Goal: Task Accomplishment & Management: Manage account settings

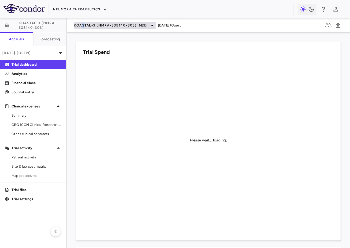
click at [83, 25] on span "KOASTAL-3 (NMRA-335140-303)" at bounding box center [105, 25] width 63 height 5
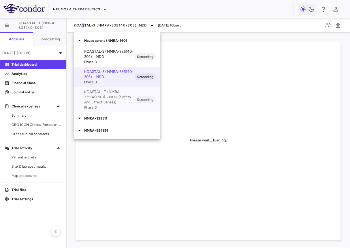
click at [101, 101] on p "KOASTAL-LT (NMRA-335140-501) • MDD (Safety and Effectiveness)" at bounding box center [109, 97] width 51 height 16
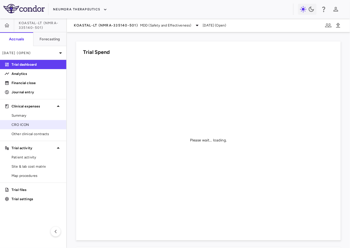
click at [44, 122] on span "CRO ICON" at bounding box center [37, 124] width 50 height 5
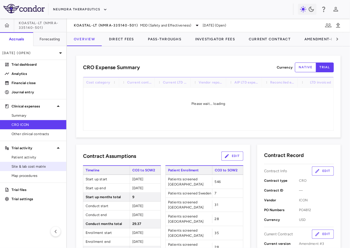
click at [45, 165] on span "Site & lab cost matrix" at bounding box center [37, 166] width 50 height 5
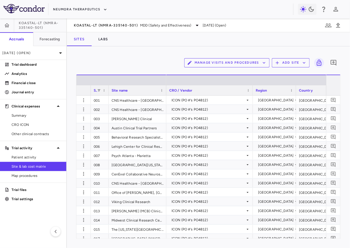
drag, startPoint x: 118, startPoint y: 93, endPoint x: 107, endPoint y: 94, distance: 11.0
click at [107, 94] on div at bounding box center [108, 90] width 2 height 10
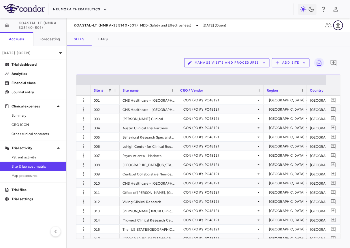
click at [338, 21] on button "button" at bounding box center [338, 25] width 10 height 10
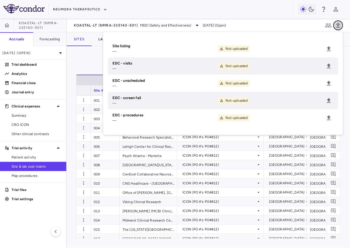
click at [338, 21] on button "button" at bounding box center [338, 25] width 10 height 10
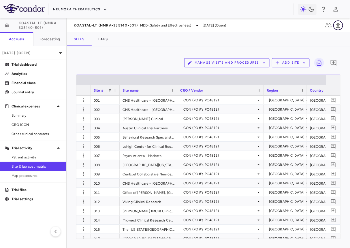
click at [339, 24] on icon "button" at bounding box center [338, 25] width 7 height 7
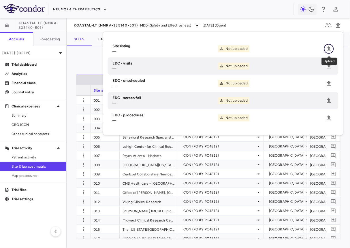
click at [327, 46] on icon "Upload" at bounding box center [328, 48] width 7 height 7
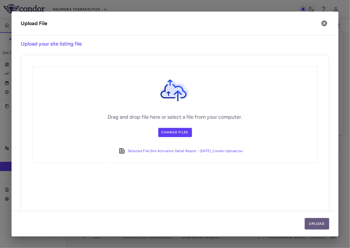
click at [317, 225] on button "Upload" at bounding box center [317, 224] width 25 height 12
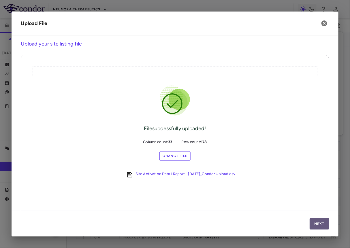
click at [317, 225] on button "Next" at bounding box center [320, 224] width 20 height 12
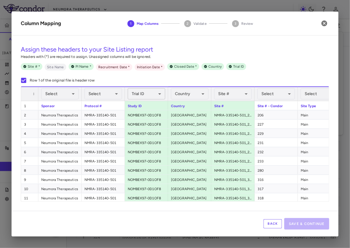
click at [153, 95] on body "Skip to sidebar Skip to main content Neumora Therapeutics KOASTAL-LT (NMRA-3351…" at bounding box center [175, 124] width 350 height 248
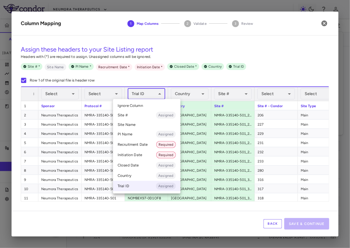
click at [147, 105] on li "Ignore Column" at bounding box center [146, 105] width 67 height 9
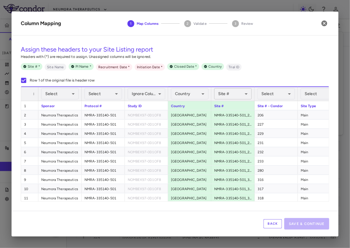
click at [231, 91] on body "Skip to sidebar Skip to main content Neumora Therapeutics KOASTAL-LT (NMRA-3351…" at bounding box center [175, 124] width 350 height 248
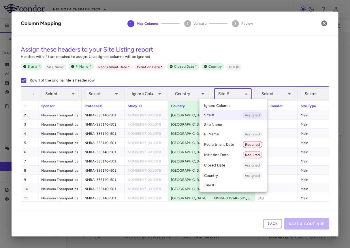
click at [224, 105] on span "Ignore Column" at bounding box center [216, 105] width 25 height 5
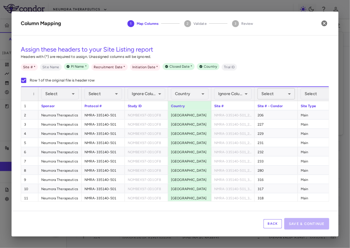
click at [265, 96] on body "Skip to sidebar Skip to main content Neumora Therapeutics KOASTAL-LT (NMRA-3351…" at bounding box center [175, 124] width 350 height 248
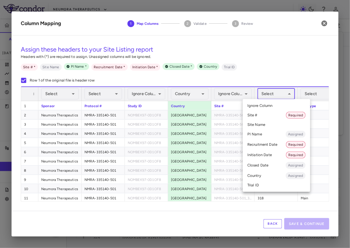
click at [269, 118] on li "Site # Required" at bounding box center [276, 115] width 67 height 10
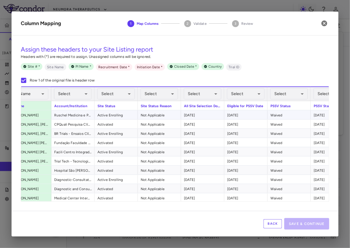
scroll to position [0, 413]
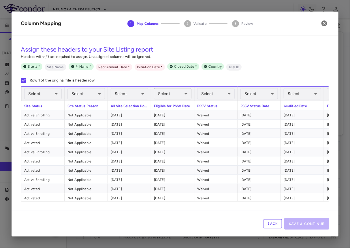
click at [180, 93] on body "Skip to sidebar Skip to main content Neumora Therapeutics KOASTAL-LT (NMRA-3351…" at bounding box center [175, 124] width 350 height 248
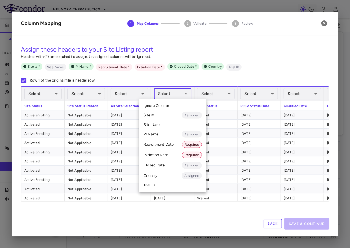
click at [171, 146] on li "Recruitment Date Required" at bounding box center [172, 144] width 67 height 10
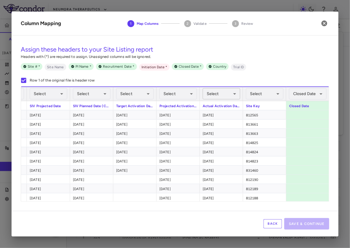
click at [217, 93] on body "Skip to sidebar Skip to main content Neumora Therapeutics KOASTAL-LT (NMRA-3351…" at bounding box center [175, 124] width 350 height 248
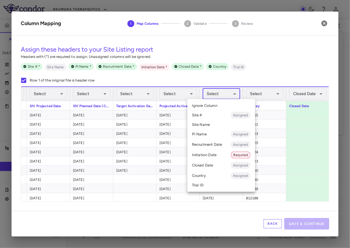
click at [216, 155] on li "Initiation Date Required" at bounding box center [221, 155] width 68 height 10
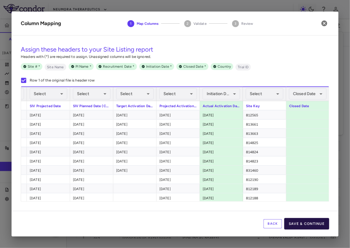
click at [307, 224] on button "Save & Continue" at bounding box center [306, 224] width 45 height 12
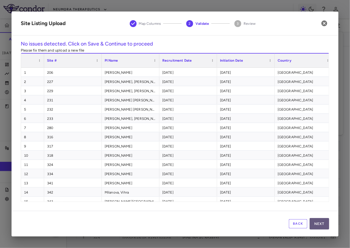
click at [322, 224] on button "Next" at bounding box center [320, 224] width 20 height 12
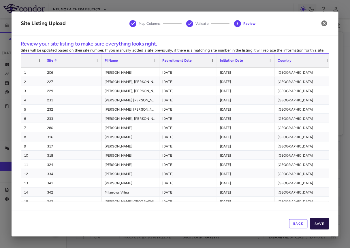
click at [322, 224] on button "Save" at bounding box center [319, 224] width 19 height 12
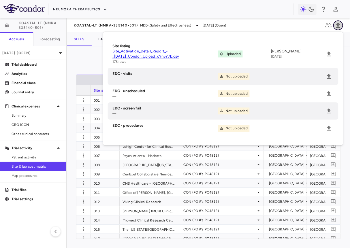
click at [337, 24] on icon "button" at bounding box center [338, 25] width 4 height 5
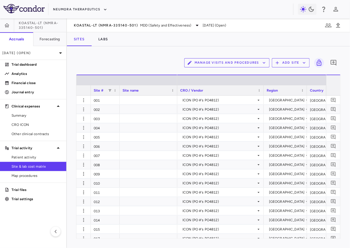
click at [240, 61] on button "Manage Visits and Procedures" at bounding box center [226, 62] width 85 height 9
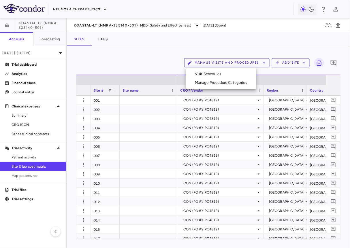
click at [240, 61] on div at bounding box center [175, 124] width 350 height 248
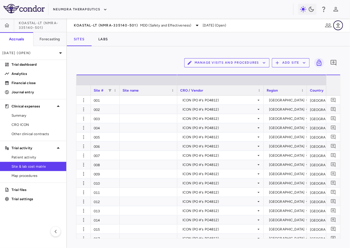
click at [336, 25] on icon "button" at bounding box center [338, 25] width 7 height 7
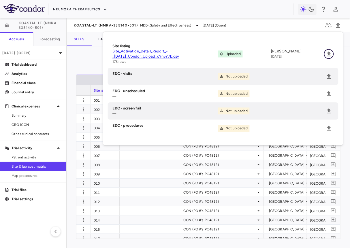
click at [328, 52] on icon "Upload" at bounding box center [328, 53] width 7 height 7
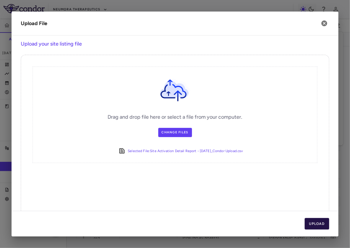
click at [311, 226] on button "Upload" at bounding box center [317, 224] width 25 height 12
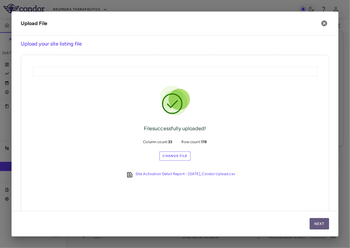
click at [316, 218] on button "Next" at bounding box center [320, 224] width 20 height 12
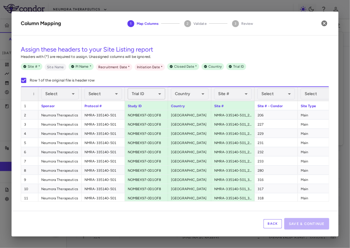
click at [151, 93] on body "Skip to sidebar Skip to main content Neumora Therapeutics KOASTAL-LT (NMRA-3351…" at bounding box center [175, 124] width 350 height 248
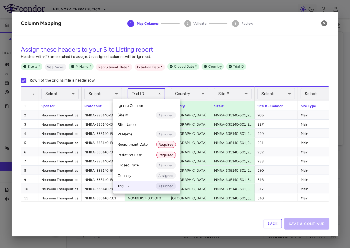
click at [142, 105] on span "Ignore Column" at bounding box center [130, 105] width 25 height 5
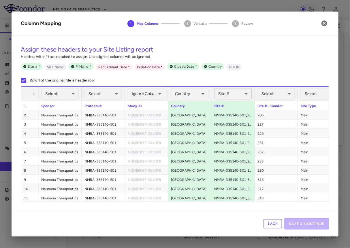
click at [227, 89] on body "Skip to sidebar Skip to main content Neumora Therapeutics KOASTAL-LT (NMRA-3351…" at bounding box center [175, 124] width 350 height 248
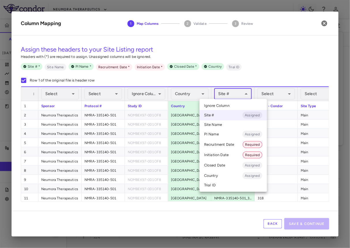
click at [221, 105] on span "Ignore Column" at bounding box center [216, 105] width 25 height 5
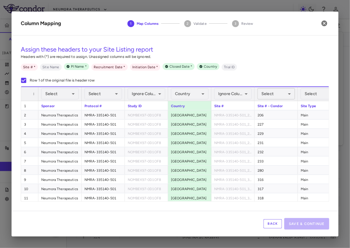
click at [265, 94] on body "Skip to sidebar Skip to main content Neumora Therapeutics KOASTAL-LT (NMRA-3351…" at bounding box center [175, 124] width 350 height 248
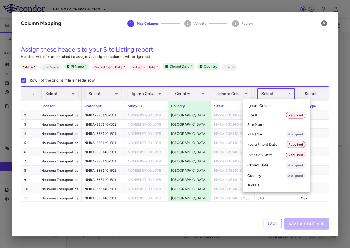
click at [262, 116] on li "Site # Required" at bounding box center [276, 115] width 67 height 10
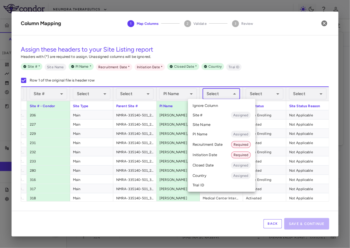
click at [214, 91] on body "Skip to sidebar Skip to main content Neumora Therapeutics KOASTAL-LT (NMRA-3351…" at bounding box center [175, 124] width 350 height 248
drag, startPoint x: 217, startPoint y: 137, endPoint x: 216, endPoint y: 121, distance: 15.9
click at [216, 121] on ul "Select Ignore Column Site # Assigned Site Name PI Name Assigned Recruitment Dat…" at bounding box center [221, 145] width 67 height 93
click at [216, 121] on li "Site Name" at bounding box center [221, 124] width 67 height 9
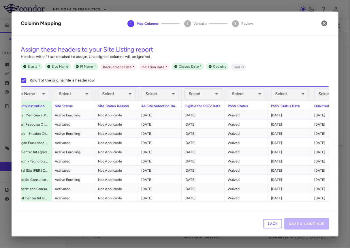
click at [209, 97] on body "Skip to sidebar Skip to main content Neumora Therapeutics KOASTAL-LT (NMRA-3351…" at bounding box center [175, 124] width 350 height 248
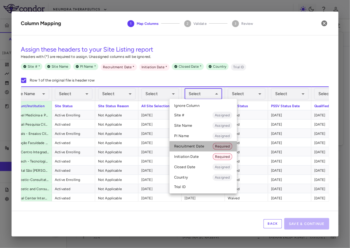
click at [205, 145] on li "Recruitment Date Required" at bounding box center [202, 146] width 67 height 10
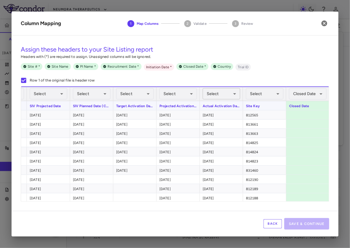
click at [224, 95] on body "Skip to sidebar Skip to main content Neumora Therapeutics KOASTAL-LT (NMRA-3351…" at bounding box center [175, 124] width 350 height 248
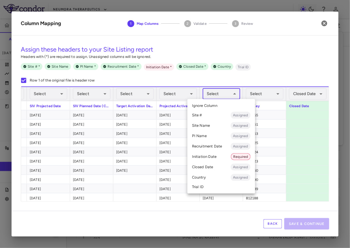
click at [224, 159] on li "Initiation Date Required" at bounding box center [221, 157] width 68 height 10
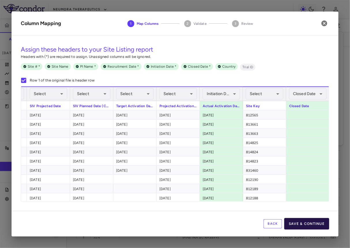
click at [297, 222] on button "Save & Continue" at bounding box center [306, 224] width 45 height 12
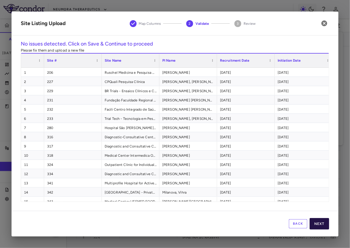
click at [317, 222] on button "Next" at bounding box center [320, 224] width 20 height 12
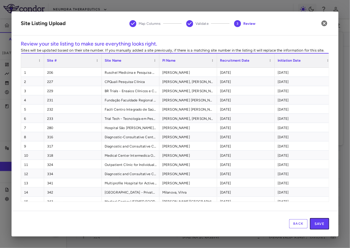
click at [317, 222] on button "Save" at bounding box center [319, 224] width 19 height 12
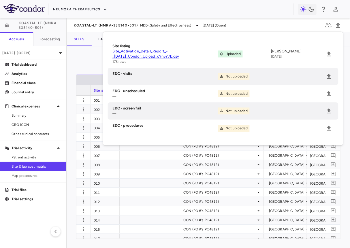
click at [98, 65] on div "Manage Visits and Procedures Add Site 0" at bounding box center [208, 63] width 265 height 14
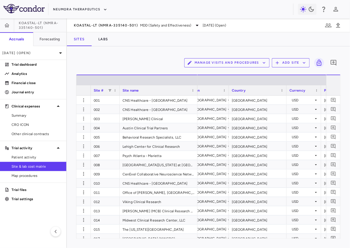
drag, startPoint x: 176, startPoint y: 90, endPoint x: 197, endPoint y: 90, distance: 20.2
click at [197, 90] on div at bounding box center [197, 90] width 2 height 10
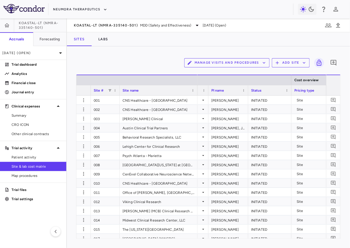
drag, startPoint x: 265, startPoint y: 90, endPoint x: 245, endPoint y: 91, distance: 19.9
click at [247, 91] on div at bounding box center [248, 90] width 2 height 10
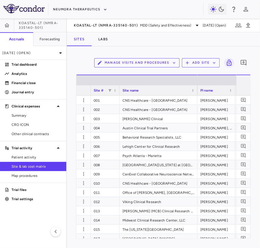
click at [218, 88] on div "PI name" at bounding box center [213, 90] width 27 height 7
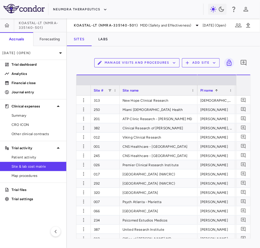
click at [218, 89] on span at bounding box center [216, 90] width 3 height 3
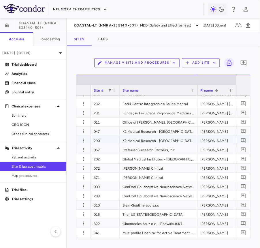
scroll to position [16, 0]
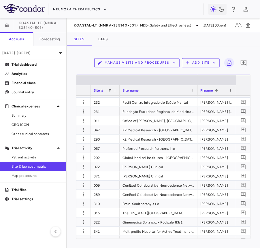
click at [208, 93] on div "PI name 1" at bounding box center [213, 90] width 27 height 7
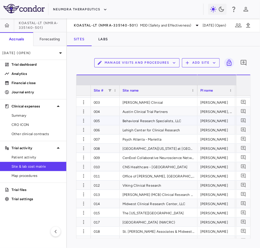
scroll to position [0, 0]
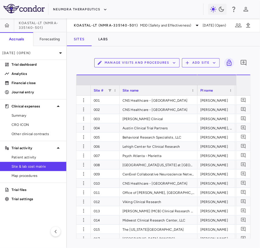
click at [219, 86] on div "PI name" at bounding box center [216, 90] width 32 height 10
click at [219, 89] on div "PI name" at bounding box center [213, 90] width 27 height 7
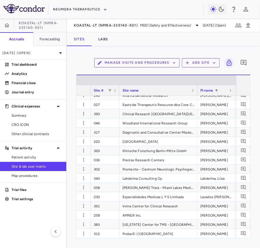
scroll to position [618, 0]
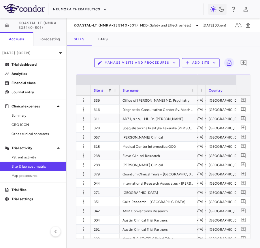
click at [222, 93] on div "Country" at bounding box center [232, 90] width 47 height 7
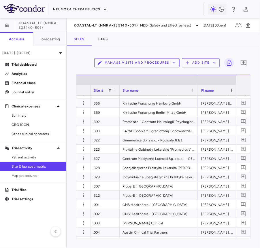
scroll to position [366, 0]
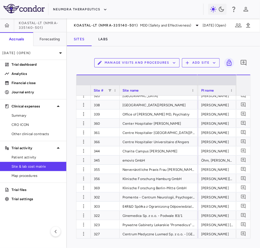
click at [221, 90] on div "PI name" at bounding box center [214, 90] width 27 height 7
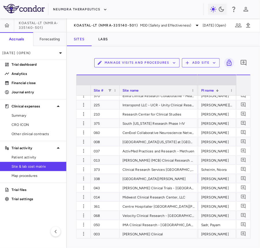
click at [222, 90] on div "PI name 1" at bounding box center [214, 90] width 27 height 7
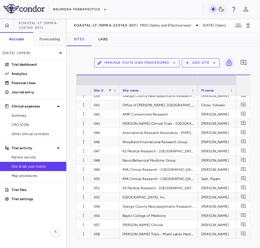
click at [222, 92] on div "PI name" at bounding box center [214, 90] width 27 height 7
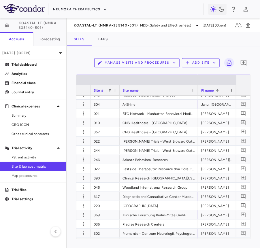
scroll to position [652, 0]
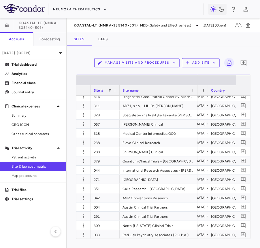
click at [229, 90] on div "Country" at bounding box center [234, 90] width 47 height 7
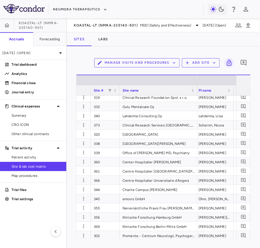
click at [217, 91] on div "PI name" at bounding box center [212, 90] width 27 height 7
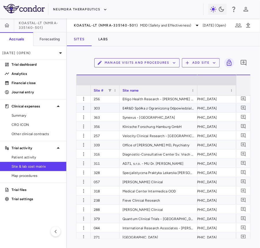
scroll to position [0, 128]
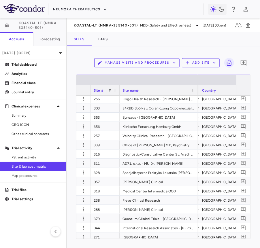
click at [218, 90] on div "Country" at bounding box center [225, 90] width 47 height 7
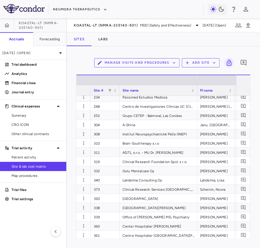
scroll to position [0, 212]
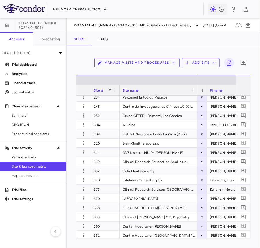
click at [226, 90] on div "PI name" at bounding box center [223, 90] width 27 height 7
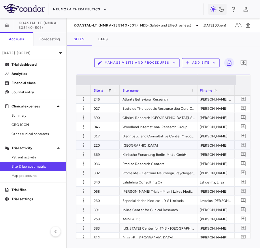
scroll to position [682, 0]
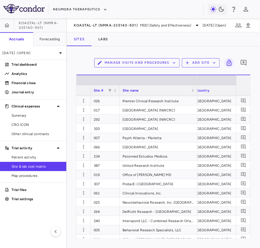
click at [221, 90] on div "Country" at bounding box center [219, 90] width 47 height 7
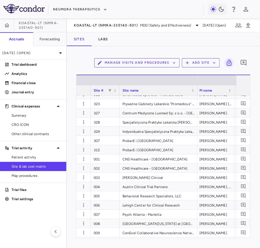
click at [216, 91] on div "PI name" at bounding box center [212, 90] width 27 height 7
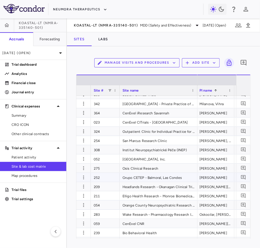
scroll to position [716, 0]
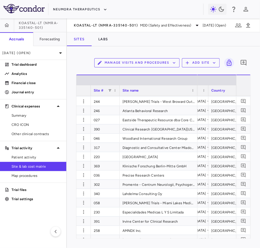
click at [225, 90] on div "Country" at bounding box center [234, 90] width 47 height 7
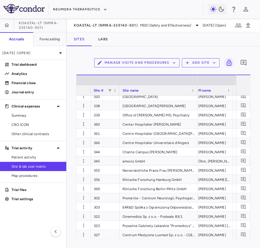
click at [216, 89] on div "PI name" at bounding box center [211, 90] width 27 height 7
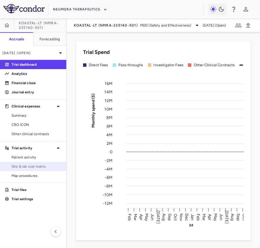
click at [40, 167] on span "Site & lab cost matrix" at bounding box center [37, 166] width 50 height 5
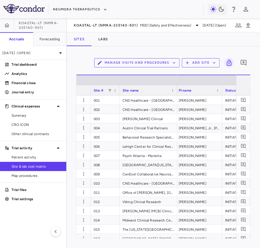
drag, startPoint x: 232, startPoint y: 92, endPoint x: 221, endPoint y: 93, distance: 11.3
click at [221, 93] on div at bounding box center [222, 90] width 2 height 10
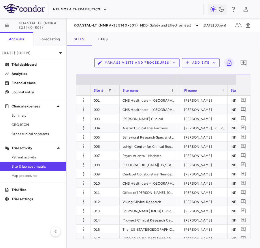
click at [203, 89] on div "PI name" at bounding box center [201, 90] width 35 height 7
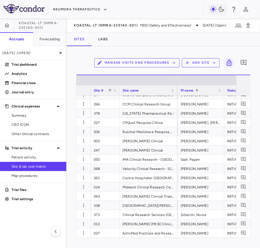
scroll to position [1081, 0]
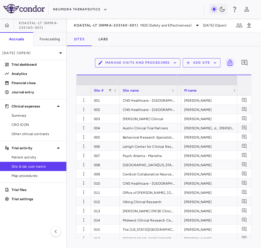
click at [212, 89] on div "PI name" at bounding box center [207, 90] width 47 height 7
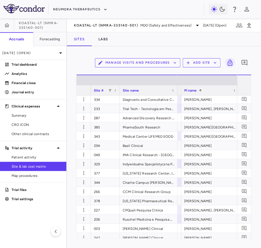
scroll to position [0, 222]
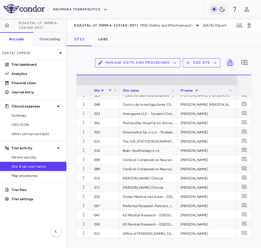
click at [148, 90] on div "Site name" at bounding box center [145, 90] width 47 height 7
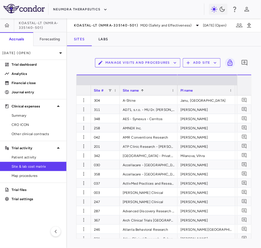
click at [201, 90] on div "PI name" at bounding box center [203, 90] width 47 height 7
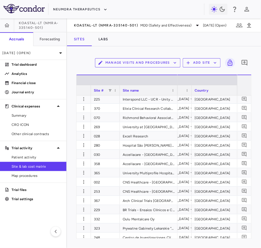
click at [218, 90] on div "Country" at bounding box center [217, 90] width 47 height 7
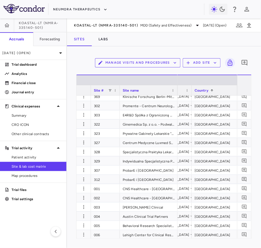
click at [149, 89] on div "Site name" at bounding box center [145, 90] width 47 height 7
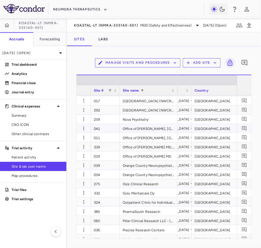
scroll to position [1145, 0]
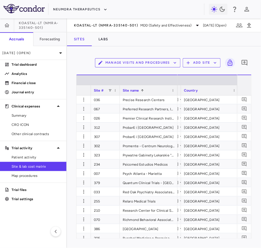
click at [152, 92] on div "Site name 1" at bounding box center [145, 90] width 47 height 7
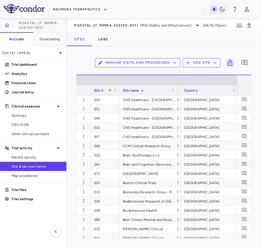
click at [152, 92] on div "Site name 1" at bounding box center [145, 90] width 47 height 7
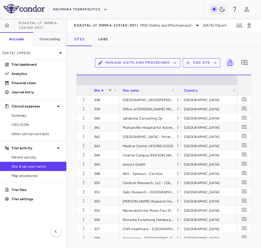
click at [152, 92] on div "Site name" at bounding box center [145, 90] width 47 height 7
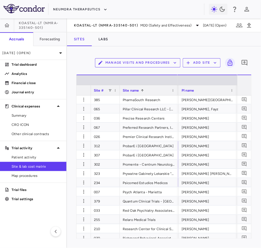
click at [204, 90] on div "PI name" at bounding box center [204, 90] width 47 height 7
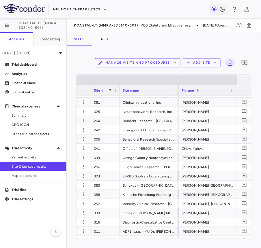
click at [154, 90] on div "Site name" at bounding box center [145, 90] width 47 height 7
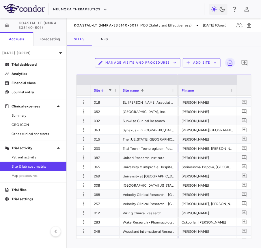
click at [200, 91] on div "PI name" at bounding box center [204, 90] width 47 height 7
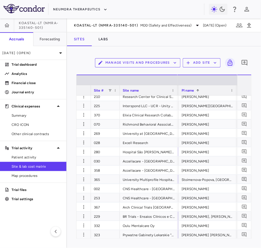
click at [150, 88] on div "Site name" at bounding box center [145, 90] width 47 height 7
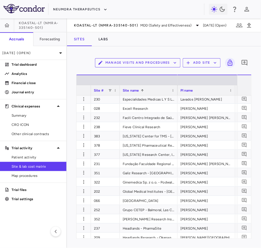
scroll to position [677, 0]
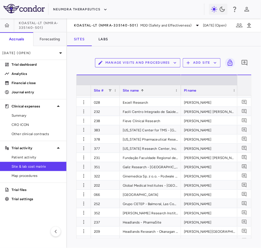
drag, startPoint x: 176, startPoint y: 91, endPoint x: 179, endPoint y: 94, distance: 4.7
click at [179, 94] on div at bounding box center [180, 90] width 2 height 10
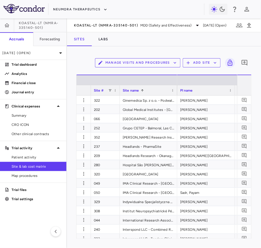
drag, startPoint x: 180, startPoint y: 90, endPoint x: 176, endPoint y: 93, distance: 4.9
click at [176, 93] on div at bounding box center [177, 90] width 2 height 10
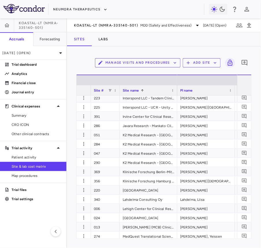
scroll to position [999, 0]
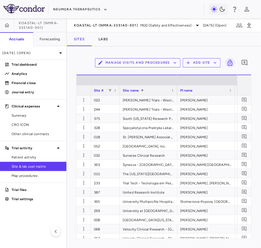
click at [205, 89] on div "PI name" at bounding box center [203, 90] width 47 height 7
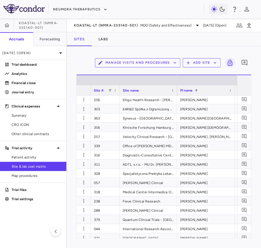
click at [145, 93] on div "Site name" at bounding box center [145, 90] width 46 height 7
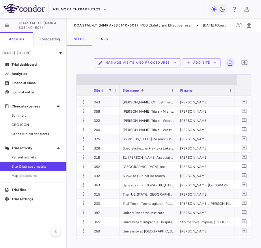
click at [205, 91] on div "PI name" at bounding box center [203, 90] width 47 height 7
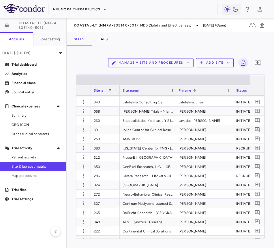
scroll to position [697, 0]
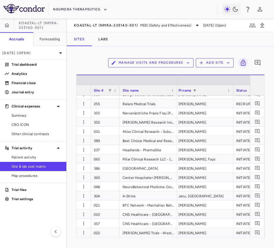
click at [152, 91] on div "Site name" at bounding box center [145, 90] width 46 height 7
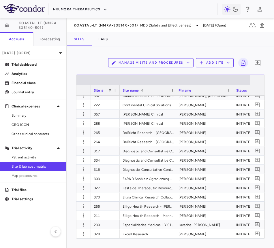
click at [201, 88] on div "PI name" at bounding box center [201, 90] width 47 height 7
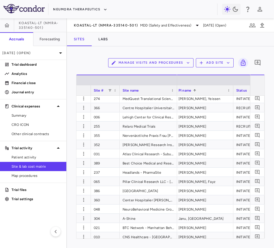
click at [151, 90] on div "Site name" at bounding box center [145, 90] width 46 height 7
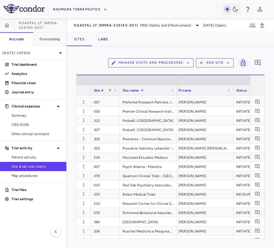
click at [205, 92] on div "PI name" at bounding box center [201, 90] width 47 height 7
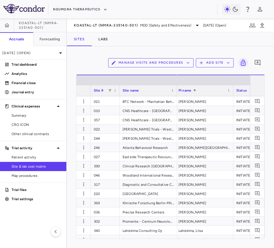
click at [145, 92] on div "Site name" at bounding box center [145, 90] width 46 height 7
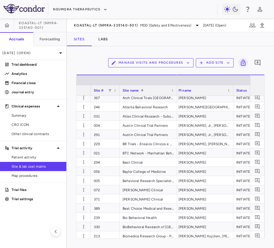
click at [210, 91] on div "PI name" at bounding box center [201, 90] width 47 height 7
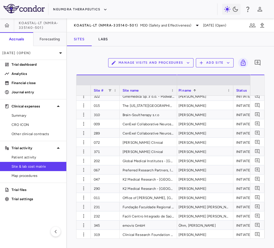
click at [208, 90] on div "PI name 1" at bounding box center [201, 90] width 47 height 7
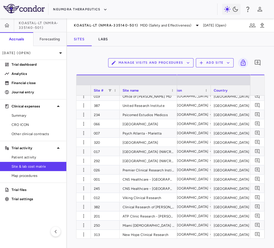
click at [234, 91] on div "Country" at bounding box center [237, 90] width 47 height 7
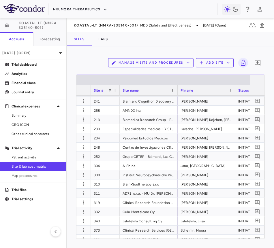
click at [197, 93] on div "PI name" at bounding box center [203, 90] width 47 height 7
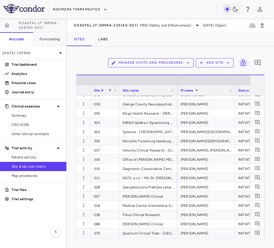
click at [157, 89] on div "Site name" at bounding box center [145, 90] width 46 height 7
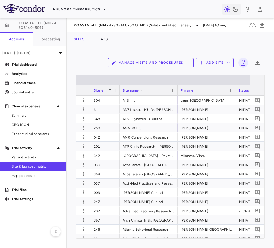
click at [214, 90] on div "PI name" at bounding box center [203, 90] width 47 height 7
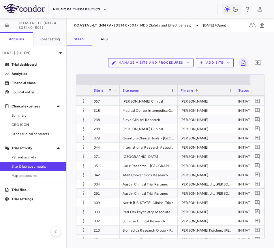
click at [146, 90] on div "Site name" at bounding box center [145, 90] width 46 height 7
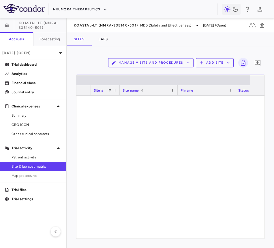
scroll to position [1053, 0]
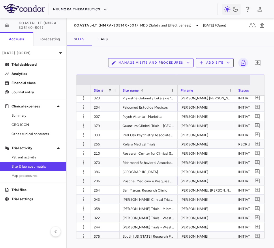
click at [203, 88] on div "PI name" at bounding box center [203, 90] width 47 height 7
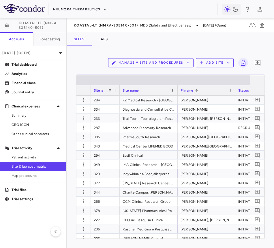
scroll to position [1047, 0]
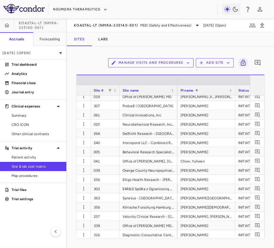
click at [150, 87] on div "Site name" at bounding box center [145, 90] width 46 height 7
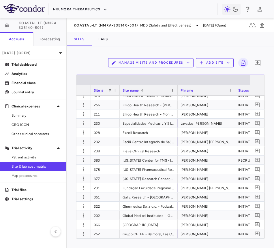
click at [201, 90] on div "PI name" at bounding box center [203, 90] width 47 height 7
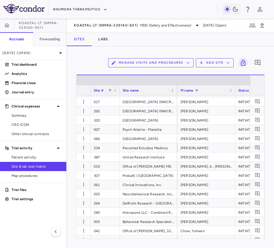
click at [145, 93] on div "Site name" at bounding box center [145, 90] width 46 height 7
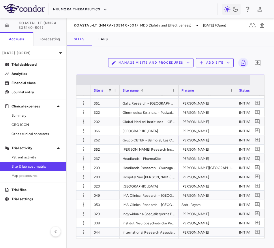
click at [177, 93] on div at bounding box center [177, 90] width 2 height 10
click at [205, 91] on div "PI name" at bounding box center [204, 90] width 47 height 7
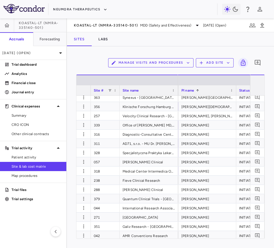
click at [154, 91] on div "Site name" at bounding box center [145, 90] width 47 height 7
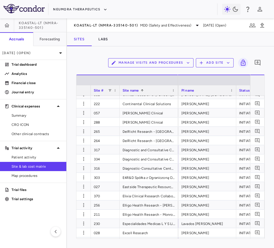
click at [204, 90] on div "PI name" at bounding box center [204, 90] width 47 height 7
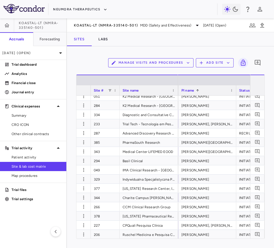
click at [144, 90] on div "Site name" at bounding box center [145, 90] width 47 height 7
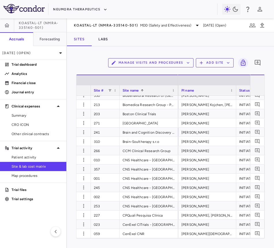
click at [210, 89] on div "PI name" at bounding box center [204, 90] width 47 height 7
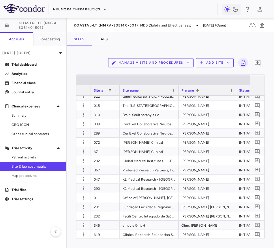
click at [101, 92] on span "Site #" at bounding box center [99, 90] width 10 height 4
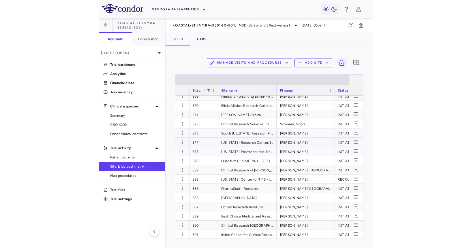
scroll to position [1484, 0]
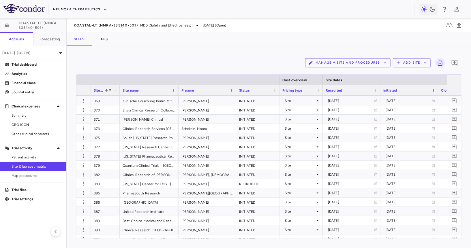
click at [98, 89] on span "Site #" at bounding box center [98, 90] width 9 height 4
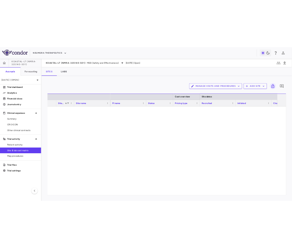
scroll to position [0, 0]
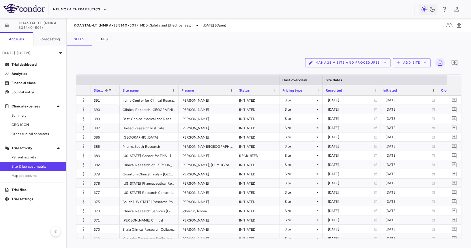
click at [97, 89] on span "Site #" at bounding box center [98, 90] width 9 height 4
click at [109, 89] on span at bounding box center [109, 90] width 3 height 3
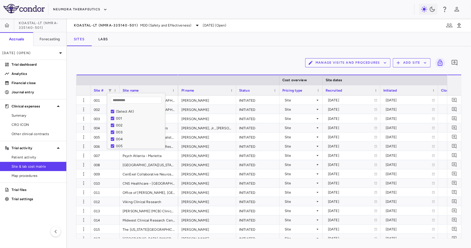
click at [115, 111] on div "(Select All)" at bounding box center [138, 111] width 54 height 7
click at [112, 113] on div "(Select All)" at bounding box center [138, 111] width 54 height 7
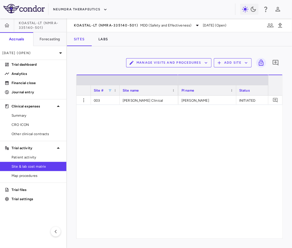
click at [245, 153] on div "United States USD Rutrick, Daniel INITIATED Site 2023-05-15" at bounding box center [223, 167] width 90 height 143
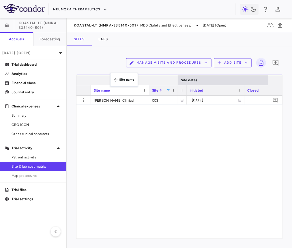
drag, startPoint x: 155, startPoint y: 92, endPoint x: 116, endPoint y: 78, distance: 41.5
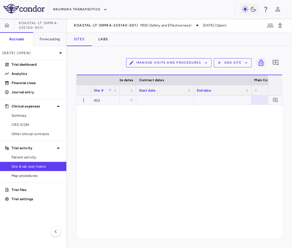
scroll to position [0, 546]
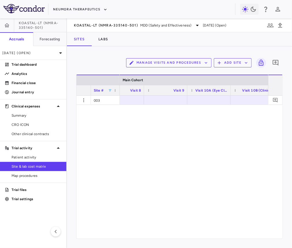
click at [182, 59] on button "Manage Visits and Procedures" at bounding box center [168, 62] width 85 height 9
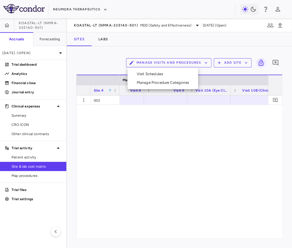
click at [174, 70] on li "Visit Schedules" at bounding box center [162, 74] width 61 height 9
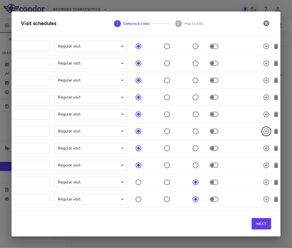
click at [260, 131] on icon "button" at bounding box center [266, 131] width 7 height 7
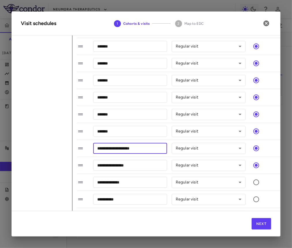
click at [138, 145] on input "**********" at bounding box center [130, 148] width 74 height 11
click at [138, 145] on input "********" at bounding box center [130, 148] width 74 height 11
type input "********"
click at [141, 131] on input "*******" at bounding box center [130, 131] width 74 height 11
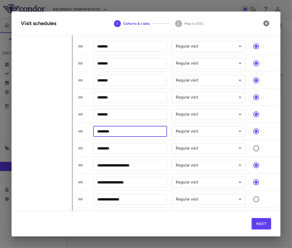
type input "********"
click at [171, 123] on li "******** ​ Regular visit ********* ​" at bounding box center [237, 131] width 320 height 17
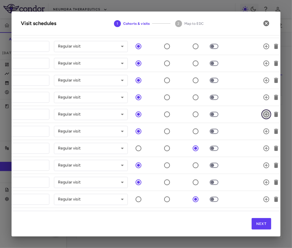
click at [260, 112] on icon "button" at bounding box center [266, 115] width 6 height 6
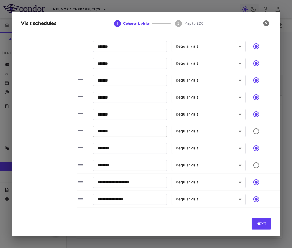
click at [133, 128] on input "*******" at bounding box center [130, 131] width 74 height 11
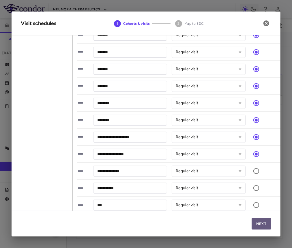
click at [260, 223] on button "Next" at bounding box center [261, 224] width 20 height 12
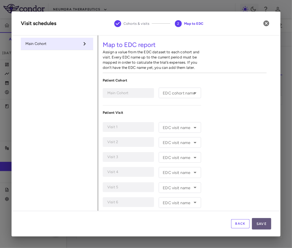
click at [257, 223] on button "Save" at bounding box center [261, 224] width 19 height 12
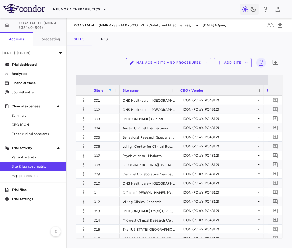
click at [109, 90] on span at bounding box center [109, 90] width 3 height 3
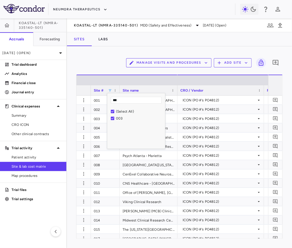
type input "***"
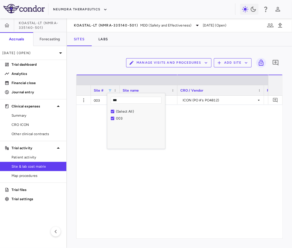
click at [103, 62] on div "Manage Visits and Procedures Add Site 0" at bounding box center [179, 63] width 206 height 14
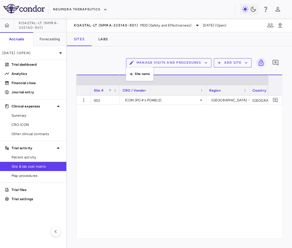
drag, startPoint x: 148, startPoint y: 91, endPoint x: 129, endPoint y: 70, distance: 28.1
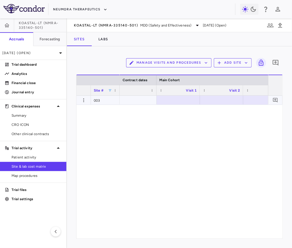
click at [181, 101] on div at bounding box center [177, 100] width 37 height 8
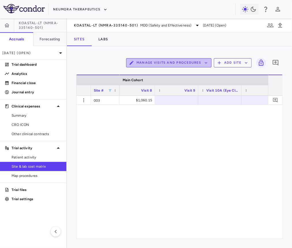
click at [190, 67] on button "Manage Visits and Procedures" at bounding box center [168, 62] width 85 height 9
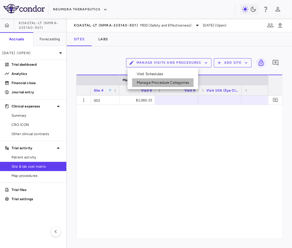
click at [177, 80] on li "Manage Procedure Categories" at bounding box center [162, 82] width 61 height 9
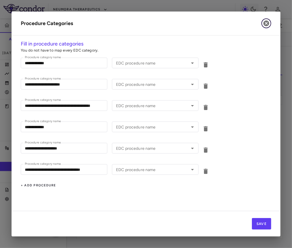
click at [260, 25] on icon "button" at bounding box center [266, 23] width 7 height 7
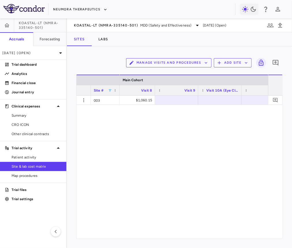
click at [195, 61] on button "Manage Visits and Procedures" at bounding box center [168, 62] width 85 height 9
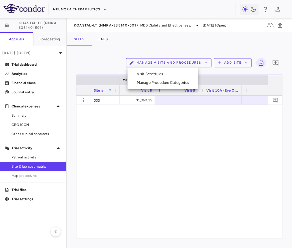
click at [180, 74] on li "Visit Schedules" at bounding box center [162, 74] width 61 height 9
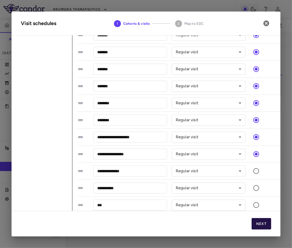
click at [258, 224] on button "Next" at bounding box center [261, 224] width 20 height 12
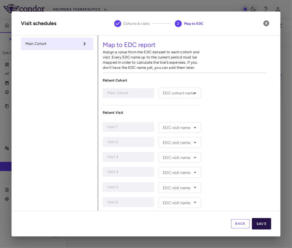
click at [260, 224] on button "Save" at bounding box center [261, 224] width 19 height 12
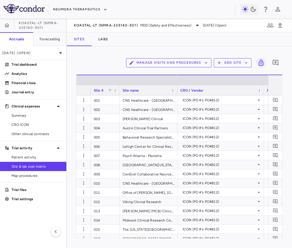
click at [111, 89] on span at bounding box center [109, 90] width 3 height 3
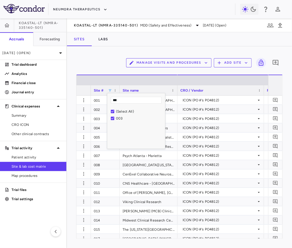
type input "***"
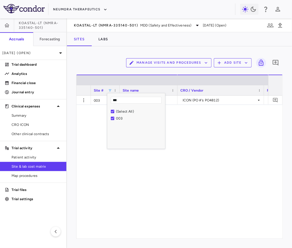
click at [97, 55] on div "Manage Visits and Procedures Add Site 0 Press ENTER to sort. Press ALT DOWN to …" at bounding box center [179, 147] width 225 height 202
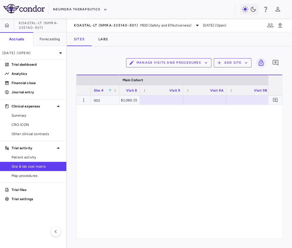
click at [206, 98] on div at bounding box center [204, 100] width 37 height 8
click at [131, 101] on div at bounding box center [117, 100] width 37 height 8
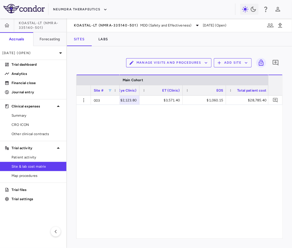
click at [110, 89] on span at bounding box center [109, 90] width 3 height 3
click at [117, 99] on input "***" at bounding box center [136, 100] width 51 height 7
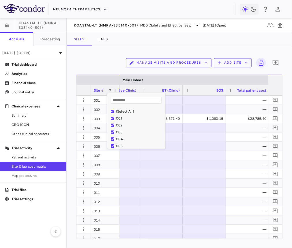
click at [98, 60] on div "Manage Visits and Procedures Add Site 0" at bounding box center [179, 63] width 206 height 14
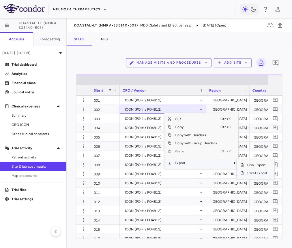
click at [247, 173] on span "Excel Export" at bounding box center [257, 173] width 27 height 8
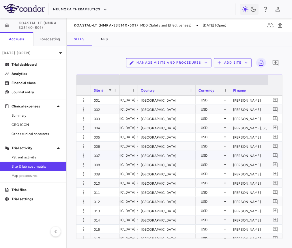
scroll to position [0, 123]
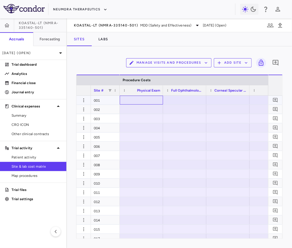
click at [149, 101] on div at bounding box center [140, 100] width 37 height 8
click at [157, 124] on div at bounding box center [140, 128] width 37 height 8
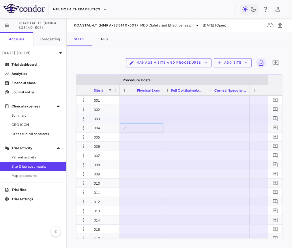
click at [137, 122] on div at bounding box center [140, 118] width 37 height 8
type input "***"
click at [193, 119] on div at bounding box center [184, 118] width 37 height 8
type input "******"
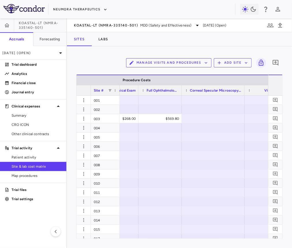
drag, startPoint x: 224, startPoint y: 92, endPoint x: 243, endPoint y: 93, distance: 19.6
click at [243, 93] on div at bounding box center [244, 90] width 2 height 10
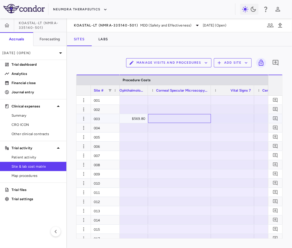
click at [176, 114] on div at bounding box center [179, 118] width 57 height 8
type input "*"
type input "******"
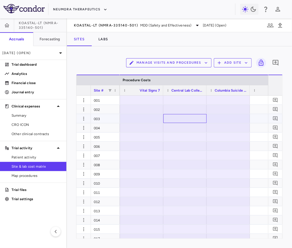
click at [176, 117] on div at bounding box center [184, 118] width 37 height 8
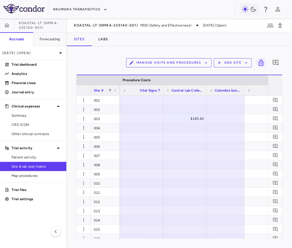
drag, startPoint x: 249, startPoint y: 88, endPoint x: 244, endPoint y: 93, distance: 7.3
click at [244, 93] on div at bounding box center [244, 90] width 2 height 10
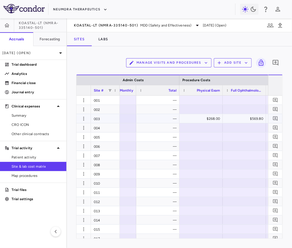
scroll to position [0, 1585]
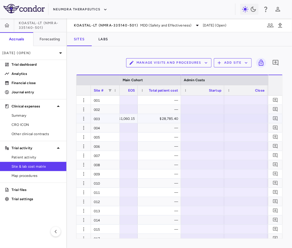
click at [209, 117] on div at bounding box center [202, 118] width 37 height 8
click at [203, 118] on div "$15,500.00" at bounding box center [203, 118] width 35 height 9
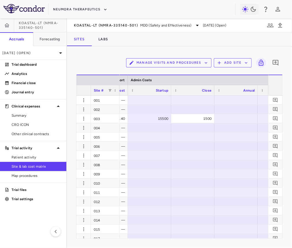
click at [107, 65] on div "Manage Visits and Procedures Add Site 0" at bounding box center [179, 63] width 206 height 14
click at [162, 118] on div "15500" at bounding box center [150, 118] width 35 height 9
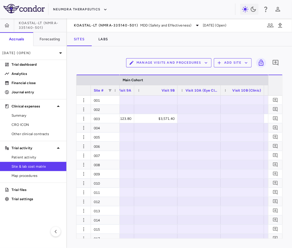
click at [188, 62] on button "Manage Visits and Procedures" at bounding box center [168, 62] width 85 height 9
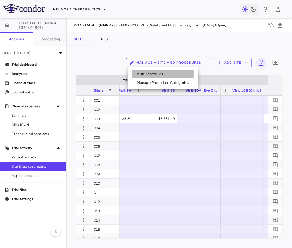
click at [182, 70] on li "Visit Schedules" at bounding box center [162, 74] width 61 height 9
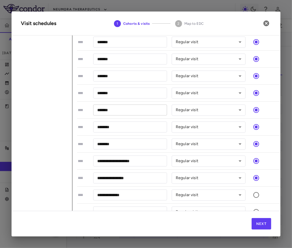
click at [120, 109] on input "*******" at bounding box center [130, 110] width 74 height 11
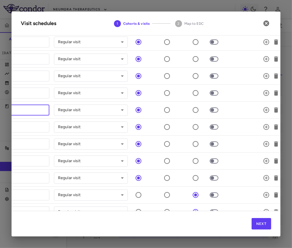
type input "**********"
click at [260, 124] on icon "button" at bounding box center [275, 127] width 7 height 7
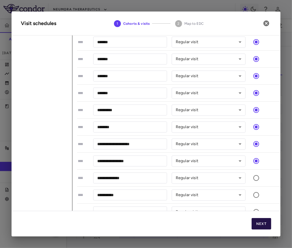
click at [260, 226] on button "Next" at bounding box center [261, 224] width 20 height 12
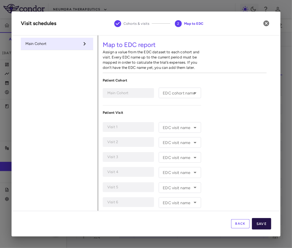
click at [260, 225] on button "Save" at bounding box center [261, 224] width 19 height 12
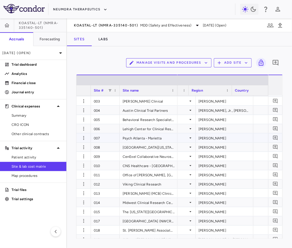
scroll to position [0, 204]
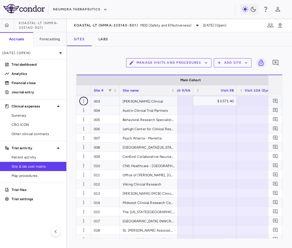
click at [82, 102] on icon "button" at bounding box center [84, 101] width 6 height 6
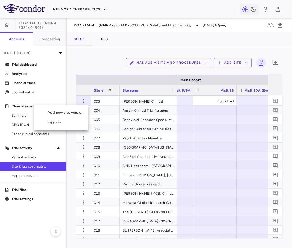
click at [76, 113] on div "Add new site version" at bounding box center [61, 112] width 54 height 10
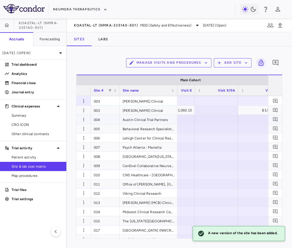
scroll to position [0, 890]
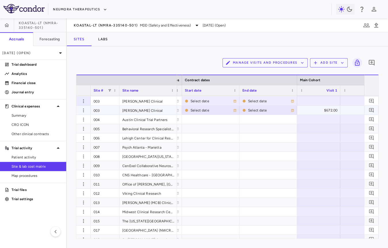
click at [211, 112] on div "Select date" at bounding box center [212, 110] width 43 height 9
click at [203, 112] on input "**********" at bounding box center [205, 111] width 47 height 10
type input "**********"
click at [268, 110] on div "Select date" at bounding box center [269, 110] width 43 height 9
click at [264, 110] on input "**********" at bounding box center [263, 111] width 47 height 10
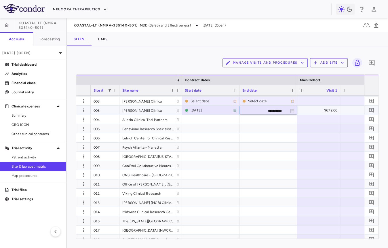
type input "**********"
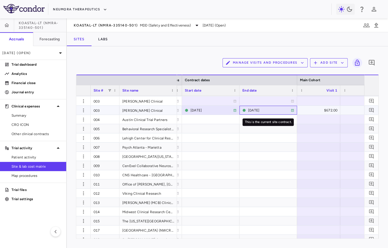
click at [252, 111] on div "[DATE]" at bounding box center [269, 110] width 43 height 9
click at [260, 111] on input "**********" at bounding box center [263, 111] width 47 height 10
type input "**********"
click at [200, 101] on div at bounding box center [211, 101] width 52 height 8
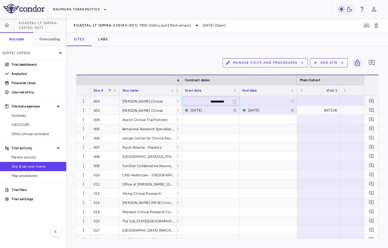
click at [208, 100] on input "**********" at bounding box center [205, 102] width 47 height 10
type input "**********"
click at [213, 104] on div "[DATE]" at bounding box center [212, 101] width 43 height 9
click at [222, 102] on input "**********" at bounding box center [205, 102] width 47 height 10
type input "**********"
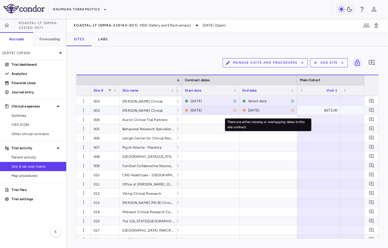
click at [268, 110] on div "[DATE]" at bounding box center [269, 110] width 43 height 9
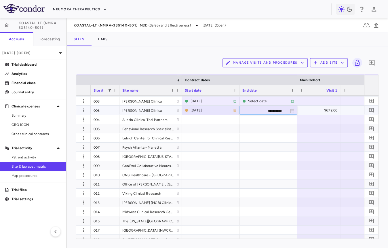
click at [280, 112] on input "**********" at bounding box center [263, 111] width 47 height 10
type input "**********"
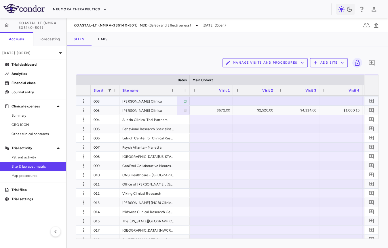
click at [215, 101] on div at bounding box center [211, 101] width 37 height 8
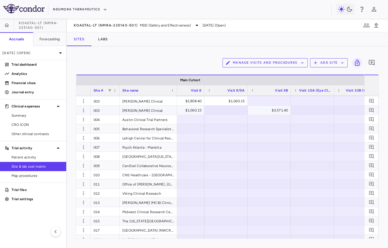
click at [236, 112] on div at bounding box center [225, 110] width 37 height 8
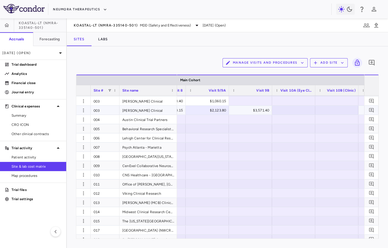
click at [291, 111] on div at bounding box center [293, 110] width 37 height 8
click at [291, 103] on div at bounding box center [293, 101] width 37 height 8
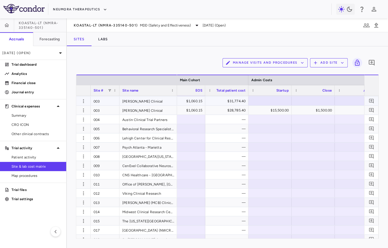
click at [270, 100] on div at bounding box center [270, 101] width 37 height 8
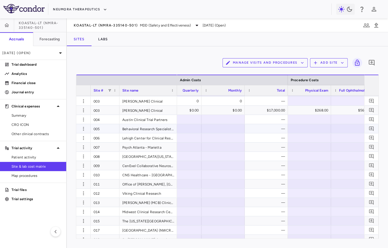
scroll to position [0, 1525]
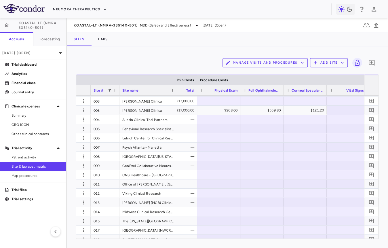
click at [261, 62] on button "Manage Visits and Procedures" at bounding box center [265, 62] width 85 height 9
click at [254, 77] on li "Visit Schedules" at bounding box center [259, 74] width 61 height 9
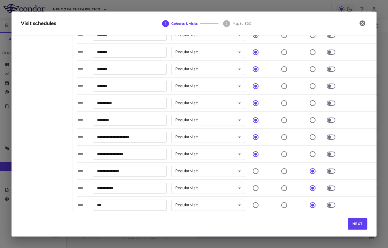
scroll to position [114, 21]
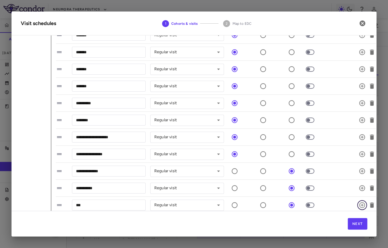
click at [291, 203] on icon "button" at bounding box center [362, 205] width 7 height 7
click at [92, 204] on input "*****" at bounding box center [109, 205] width 74 height 11
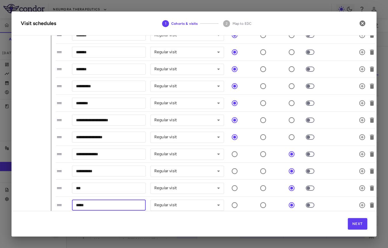
click at [92, 204] on input "*****" at bounding box center [109, 205] width 74 height 11
type input "**********"
click at [181, 186] on body "Skip to sidebar Skip to main content Neumora Therapeutics KOASTAL-LT (NMRA-3351…" at bounding box center [194, 124] width 388 height 248
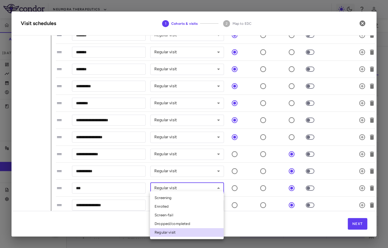
click at [175, 223] on li "Dropped/completed" at bounding box center [187, 224] width 74 height 9
type input "**********"
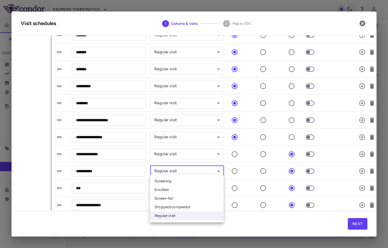
click at [182, 172] on body "Skip to sidebar Skip to main content Neumora Therapeutics KOASTAL-LT (NMRA-3351…" at bounding box center [194, 124] width 388 height 248
click at [180, 210] on li "Dropped/completed" at bounding box center [187, 207] width 74 height 9
type input "**********"
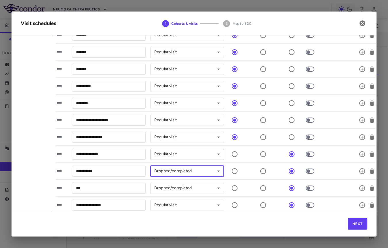
click at [191, 156] on body "Skip to sidebar Skip to main content Neumora Therapeutics KOASTAL-LT (NMRA-3351…" at bounding box center [194, 124] width 388 height 248
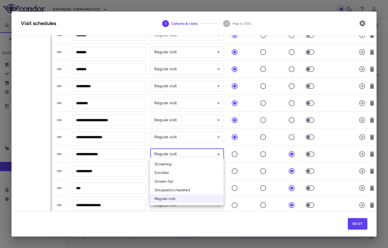
click at [186, 187] on li "Dropped/completed" at bounding box center [187, 190] width 74 height 9
type input "**********"
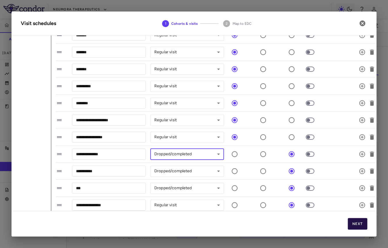
click at [291, 222] on button "Next" at bounding box center [358, 224] width 20 height 12
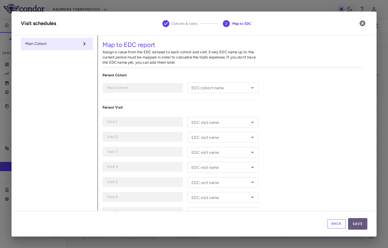
click at [291, 224] on button "Save" at bounding box center [357, 224] width 19 height 12
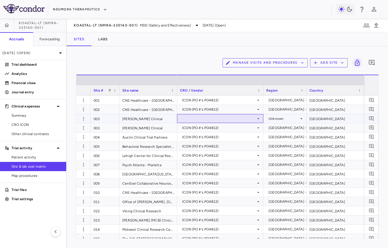
click at [206, 117] on div at bounding box center [220, 118] width 81 height 8
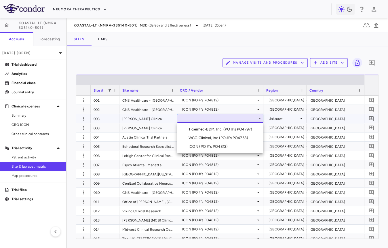
click at [201, 146] on div "ICON (PO #'s PO4812)" at bounding box center [209, 146] width 41 height 5
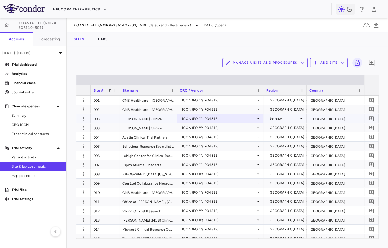
click at [277, 116] on div "Unknown" at bounding box center [284, 118] width 31 height 9
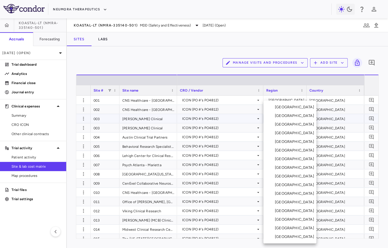
click at [284, 237] on div "[GEOGRAPHIC_DATA]" at bounding box center [295, 236] width 41 height 5
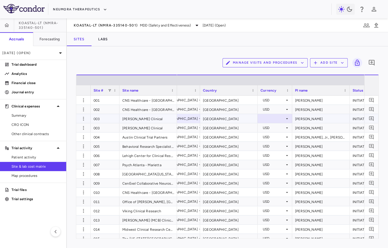
click at [278, 116] on div at bounding box center [275, 118] width 29 height 8
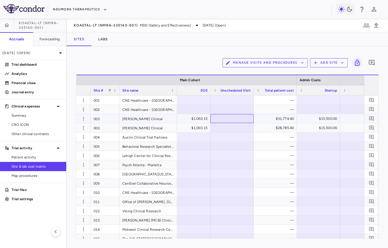
click at [238, 117] on div at bounding box center [232, 118] width 37 height 8
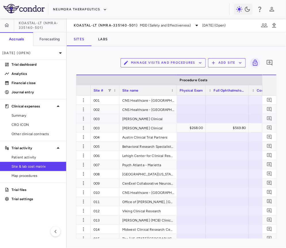
click at [193, 119] on div at bounding box center [184, 118] width 37 height 8
type input "******"
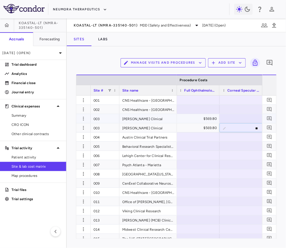
type input "*"
type input "******"
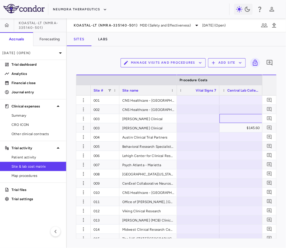
click at [250, 116] on div at bounding box center [241, 118] width 37 height 8
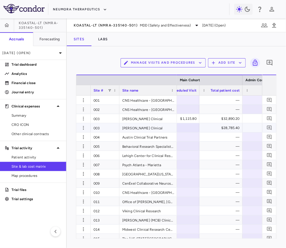
click at [197, 126] on div at bounding box center [177, 127] width 43 height 9
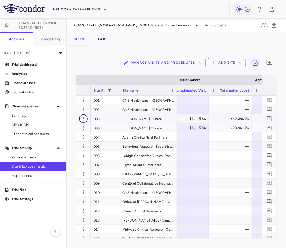
click at [86, 118] on icon "button" at bounding box center [84, 119] width 6 height 6
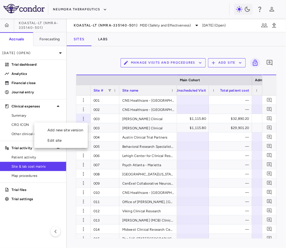
click at [81, 147] on ul "Add new site version Edit site" at bounding box center [61, 135] width 54 height 25
click at [81, 142] on button "button" at bounding box center [83, 146] width 9 height 9
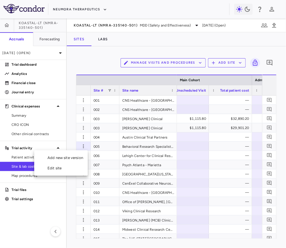
click at [81, 116] on div at bounding box center [143, 124] width 286 height 248
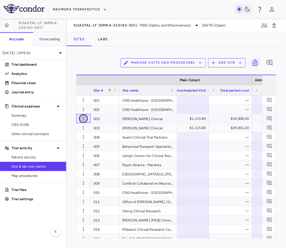
click at [81, 117] on icon "button" at bounding box center [84, 119] width 6 height 6
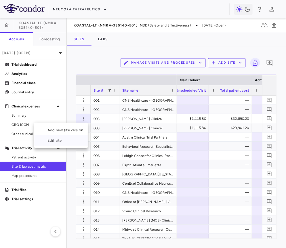
click at [75, 140] on div "Edit site" at bounding box center [61, 140] width 54 height 10
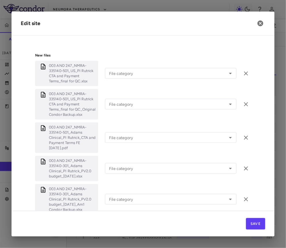
scroll to position [286, 0]
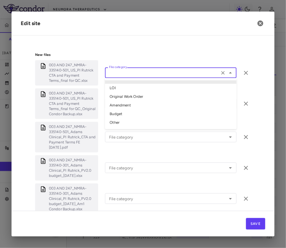
click at [159, 71] on input "File category" at bounding box center [162, 72] width 111 height 7
click at [148, 97] on li "Original Work Order" at bounding box center [171, 97] width 132 height 9
type input "**********"
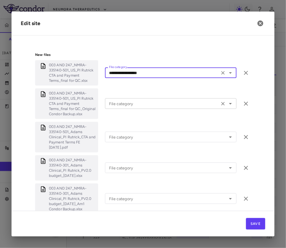
click at [144, 105] on input "File category" at bounding box center [162, 103] width 111 height 7
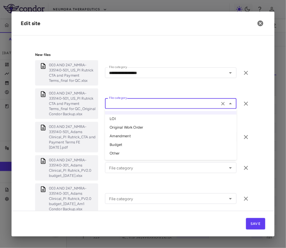
click at [135, 127] on li "Original Work Order" at bounding box center [171, 128] width 132 height 9
type input "**********"
click at [133, 133] on input "File category" at bounding box center [162, 136] width 111 height 7
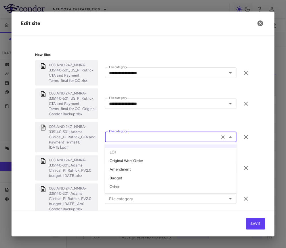
click at [128, 161] on li "Original Work Order" at bounding box center [171, 161] width 132 height 9
type input "**********"
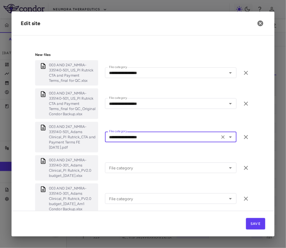
scroll to position [314, 0]
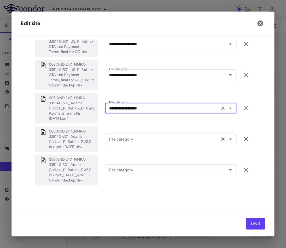
click at [133, 137] on input "File category" at bounding box center [162, 138] width 111 height 7
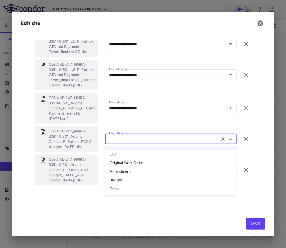
click at [127, 171] on li "Amendment" at bounding box center [171, 172] width 132 height 9
type input "*********"
click at [127, 171] on input "File category" at bounding box center [162, 169] width 111 height 7
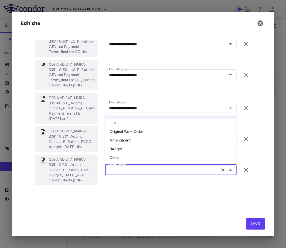
click at [139, 136] on li "Amendment" at bounding box center [171, 140] width 132 height 9
type input "*********"
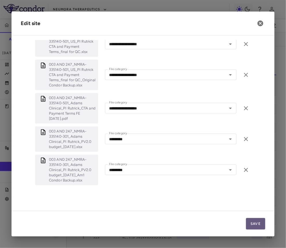
click at [256, 226] on button "Save" at bounding box center [255, 224] width 19 height 12
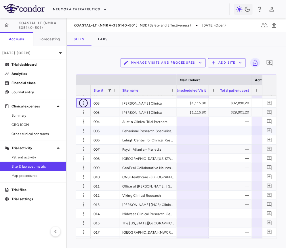
scroll to position [17, 0]
